Goal: Navigation & Orientation: Find specific page/section

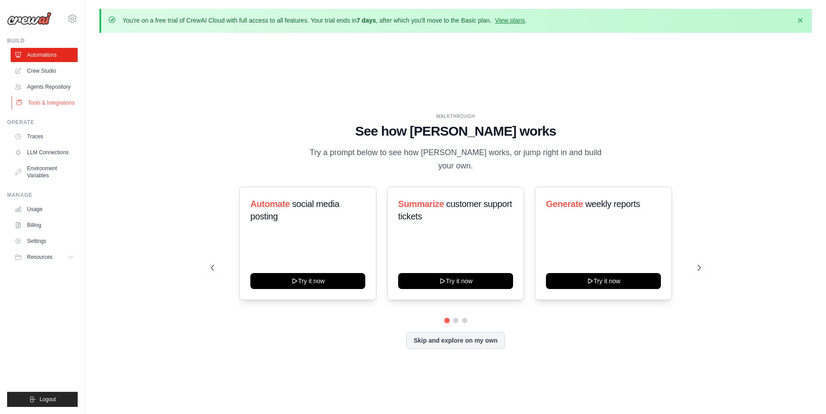
click at [52, 98] on link "Tools & Integrations" at bounding box center [45, 103] width 67 height 14
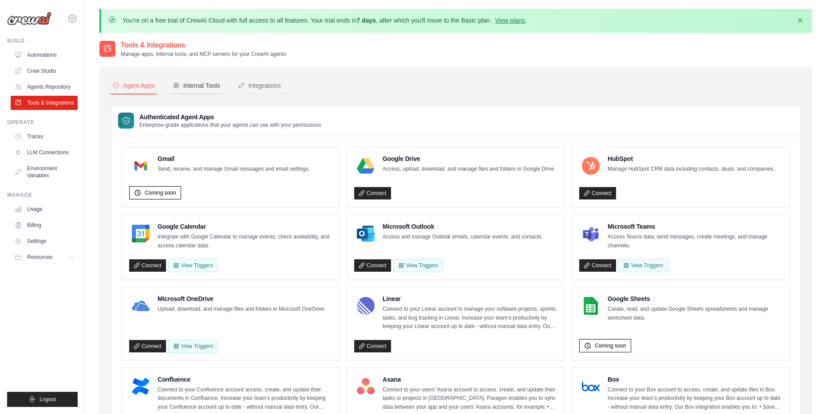
click at [186, 89] on div "Internal Tools" at bounding box center [196, 85] width 47 height 9
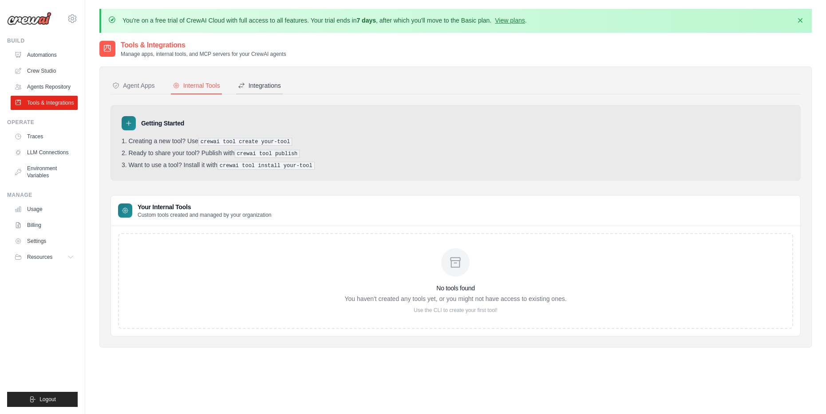
click at [245, 83] on icon at bounding box center [241, 85] width 7 height 7
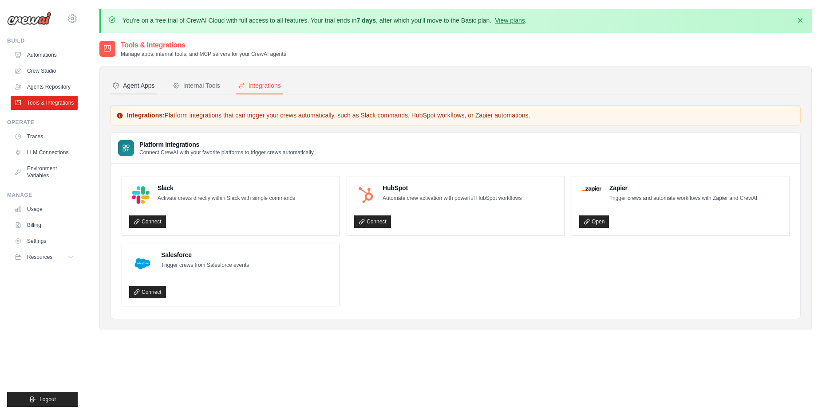
click at [139, 86] on div "Agent Apps" at bounding box center [133, 85] width 43 height 9
